Goal: Transaction & Acquisition: Purchase product/service

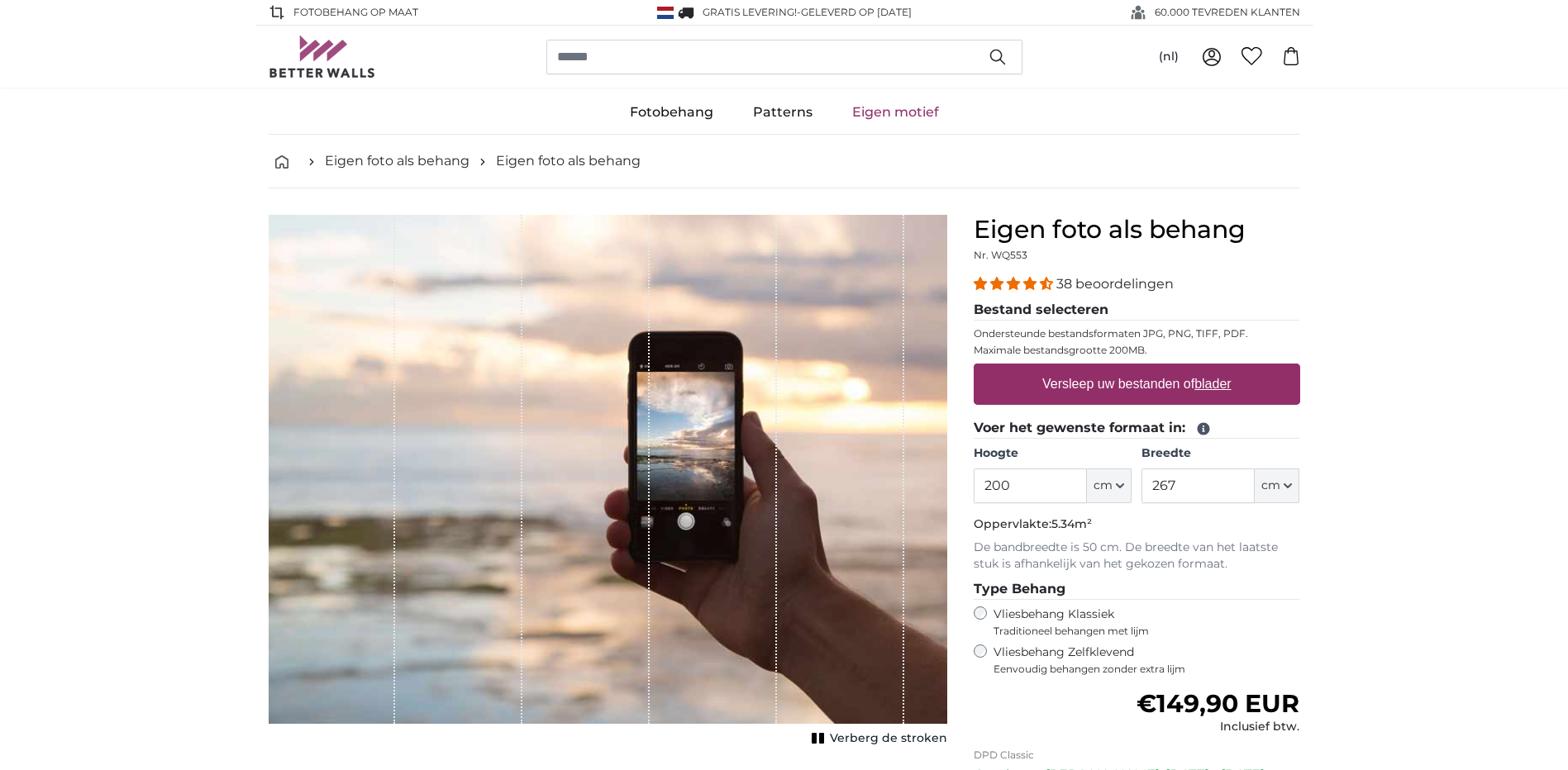
click at [1052, 481] on input "200" at bounding box center [1029, 485] width 113 height 34
type input "2"
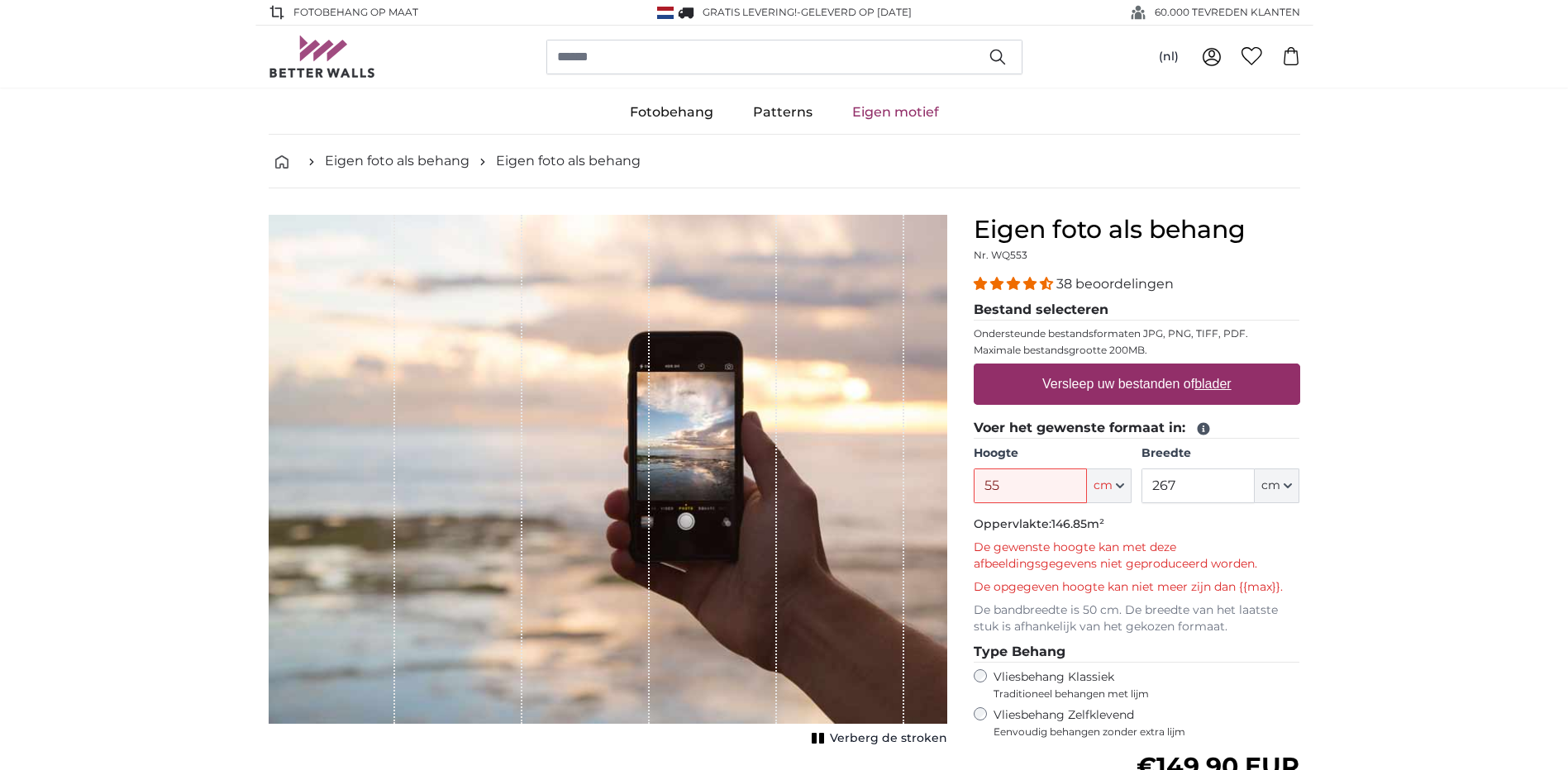
type input "5"
type input "2500"
click at [1210, 483] on input "267" at bounding box center [1197, 485] width 113 height 34
type input "2"
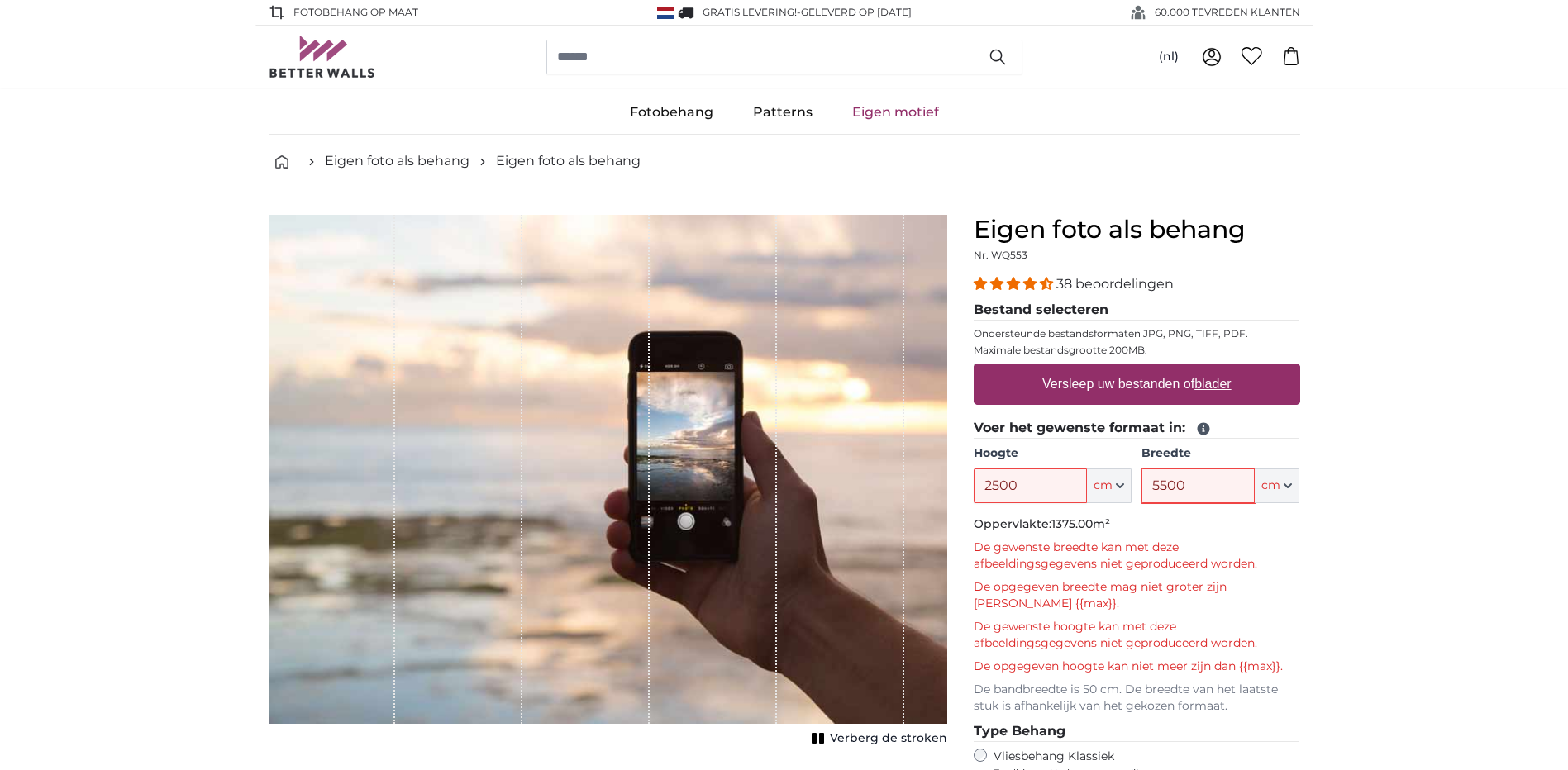
type input "5500"
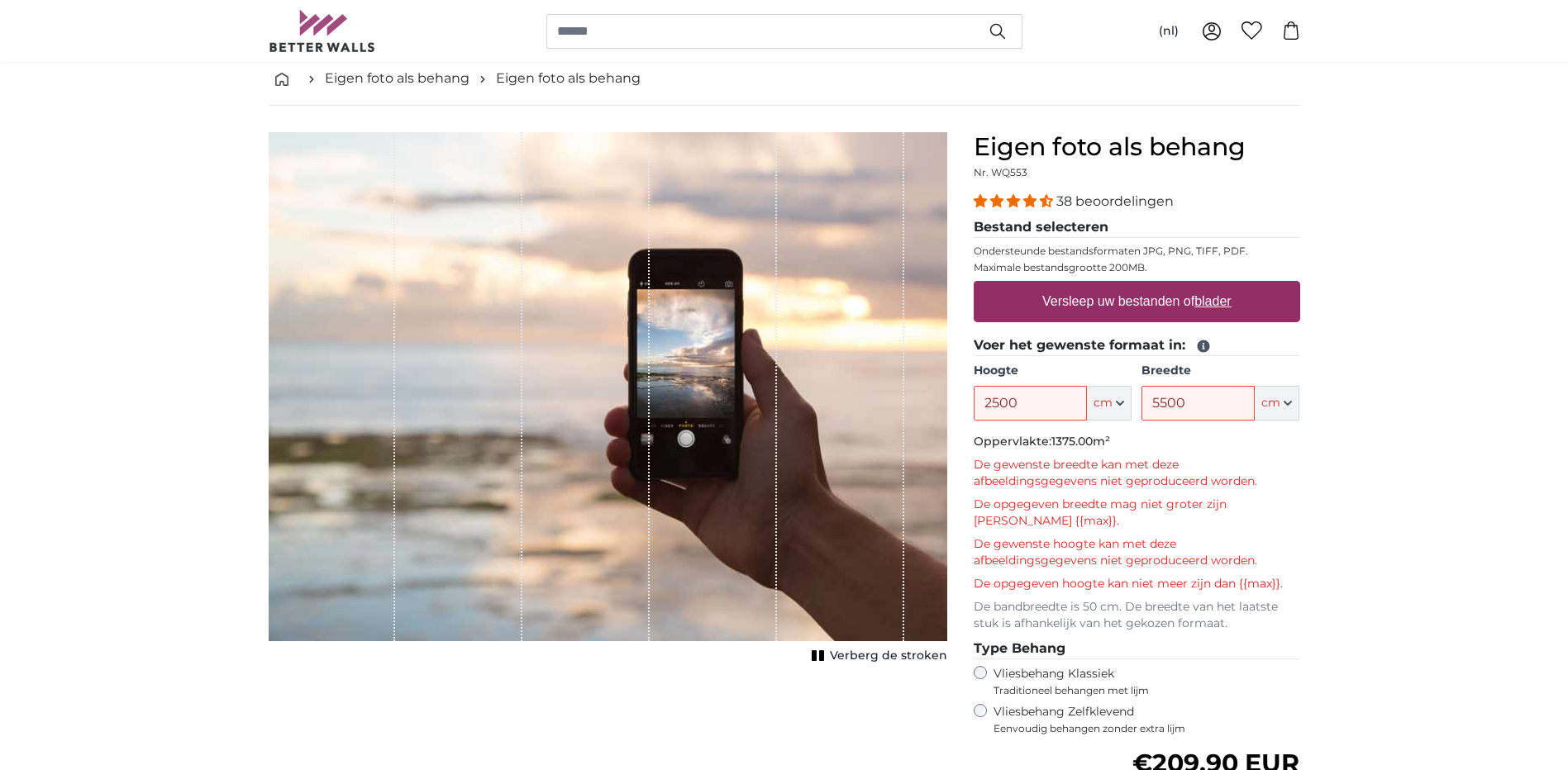
scroll to position [166, 0]
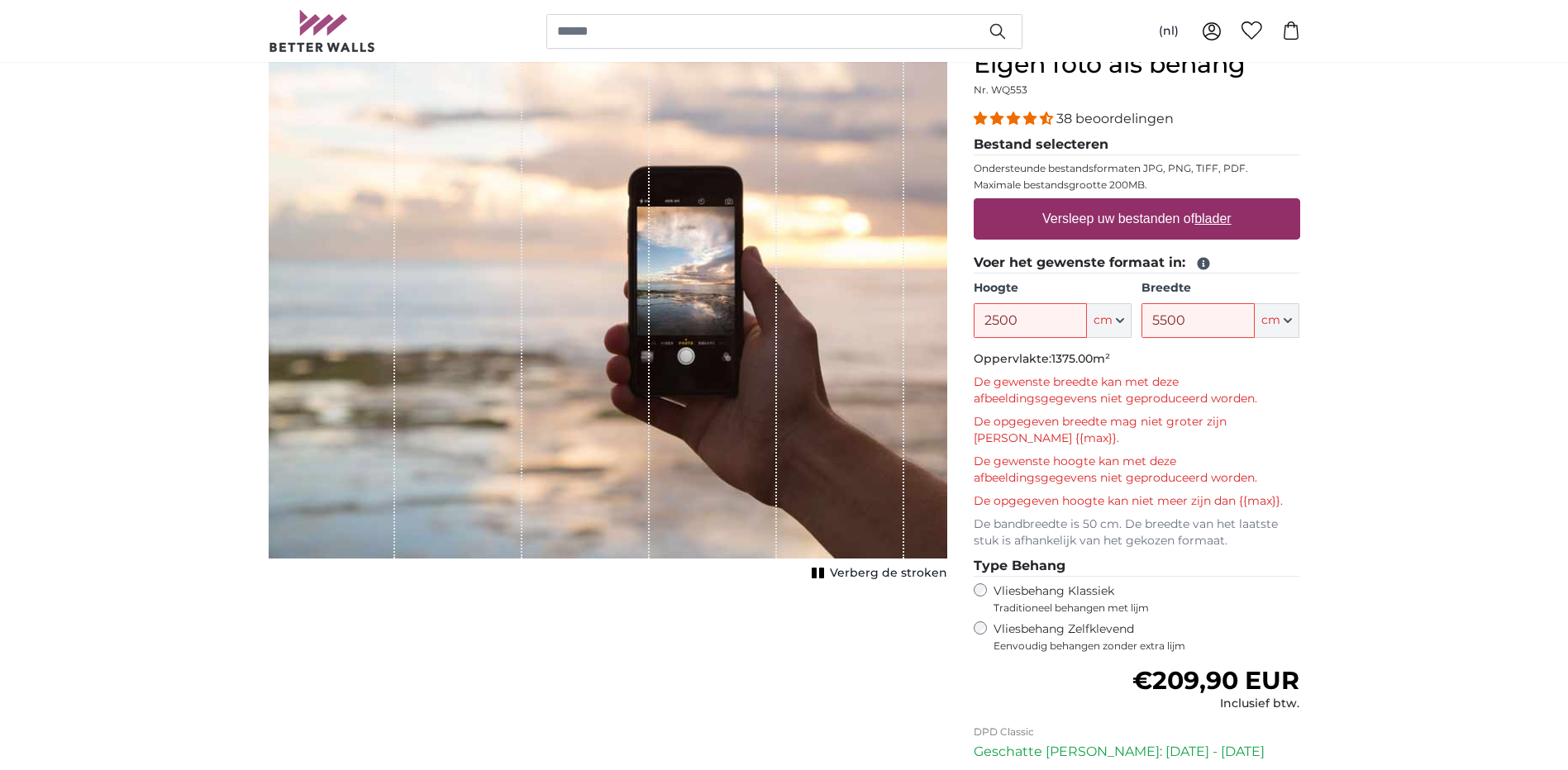
click at [975, 622] on div "Vliesbehang Zelfklevend Eenvoudig behangen zonder extra lijm" at bounding box center [1136, 637] width 326 height 31
